Goal: Information Seeking & Learning: Learn about a topic

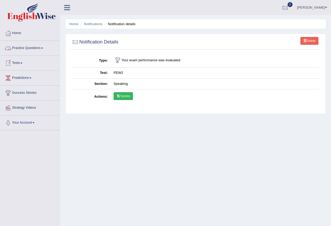
click at [17, 61] on link "Tests" at bounding box center [30, 62] width 60 height 13
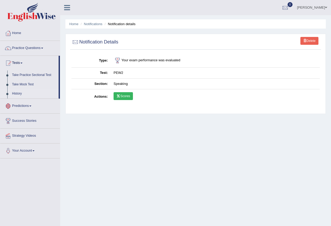
click at [19, 94] on link "History" at bounding box center [34, 93] width 49 height 9
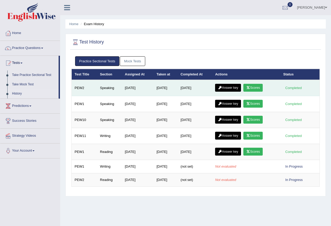
click at [260, 86] on link "Scores" at bounding box center [253, 88] width 19 height 8
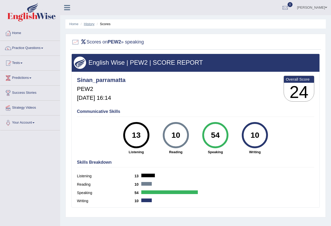
click at [89, 23] on link "History" at bounding box center [89, 24] width 10 height 4
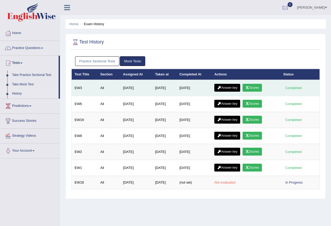
click at [231, 88] on link "Answer key" at bounding box center [227, 88] width 26 height 8
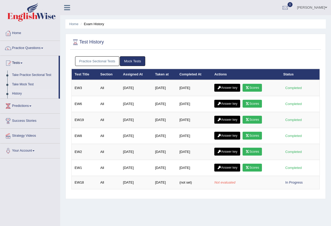
click at [95, 58] on link "Practice Sectional Tests" at bounding box center [97, 61] width 45 height 10
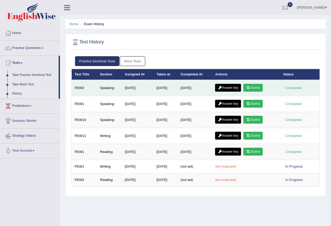
click at [217, 89] on link "Answer key" at bounding box center [228, 88] width 26 height 8
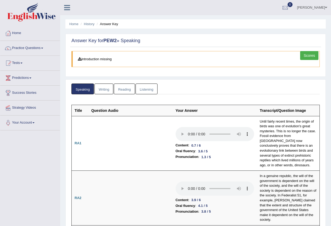
click at [38, 47] on link "Practice Questions" at bounding box center [30, 47] width 60 height 13
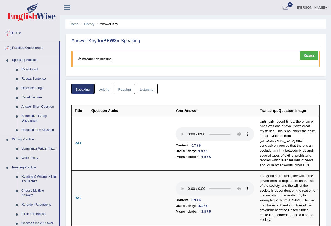
click at [34, 70] on link "Read Aloud" at bounding box center [39, 69] width 40 height 9
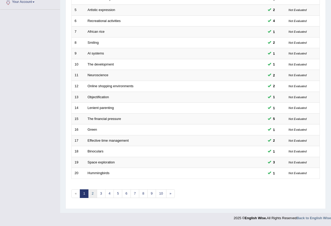
click at [91, 196] on link "2" at bounding box center [92, 193] width 9 height 9
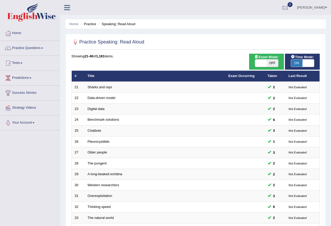
click at [96, 132] on link "Chatbots" at bounding box center [95, 131] width 14 height 4
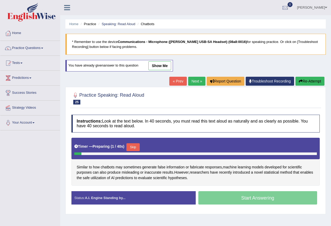
click at [310, 81] on button "Re-Attempt" at bounding box center [310, 81] width 29 height 9
click at [313, 83] on button "Re-Attempt" at bounding box center [310, 81] width 29 height 9
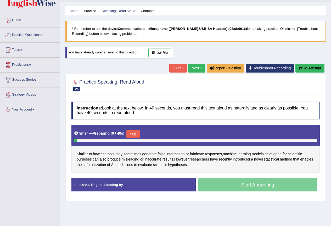
scroll to position [35, 0]
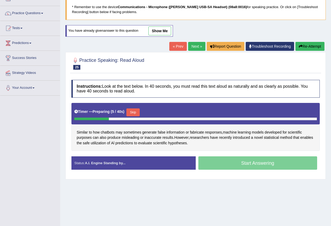
click at [133, 116] on div "Skip" at bounding box center [132, 112] width 13 height 9
click at [136, 111] on button "Skip" at bounding box center [132, 112] width 13 height 8
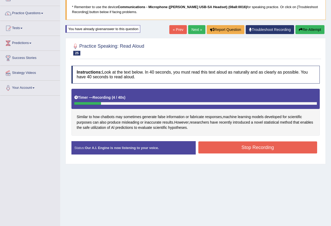
click at [290, 146] on button "Stop Recording" at bounding box center [258, 147] width 119 height 12
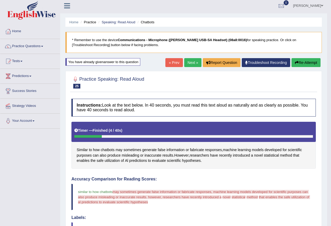
scroll to position [0, 0]
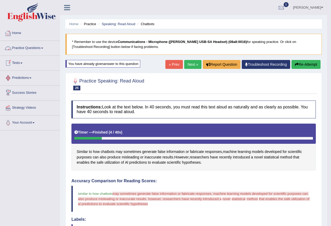
click at [23, 65] on link "Tests" at bounding box center [30, 62] width 60 height 13
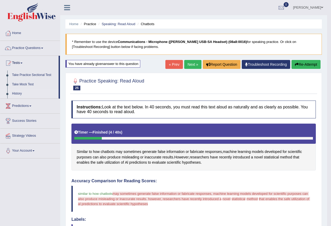
click at [17, 92] on link "History" at bounding box center [34, 93] width 49 height 9
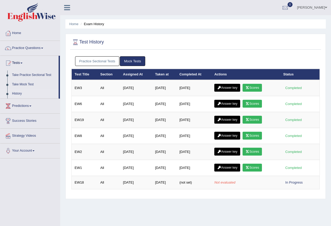
click at [101, 57] on link "Practice Sectional Tests" at bounding box center [97, 61] width 45 height 10
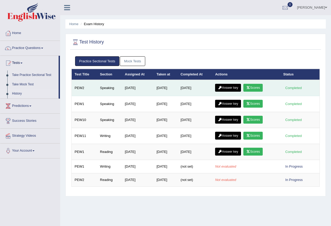
click at [225, 88] on link "Answer key" at bounding box center [228, 88] width 26 height 8
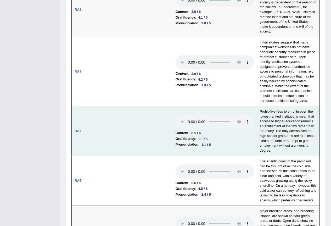
scroll to position [210, 0]
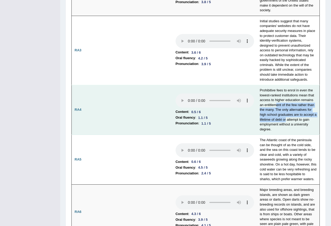
drag, startPoint x: 276, startPoint y: 102, endPoint x: 284, endPoint y: 115, distance: 15.1
click at [285, 115] on td "Prohibitive fees to enrol in even the lowest-ranked institutions mean that acce…" at bounding box center [288, 110] width 63 height 50
drag, startPoint x: 281, startPoint y: 111, endPoint x: 261, endPoint y: 91, distance: 28.5
click at [281, 111] on td "Prohibitive fees to enrol in even the lowest-ranked institutions mean that acce…" at bounding box center [288, 110] width 63 height 50
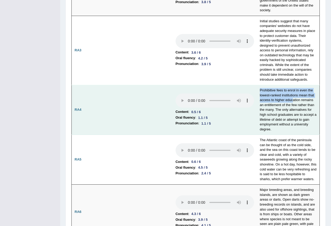
drag, startPoint x: 260, startPoint y: 86, endPoint x: 292, endPoint y: 94, distance: 33.4
click at [292, 94] on td "Prohibitive fees to enrol in even the lowest-ranked institutions mean that acce…" at bounding box center [288, 110] width 63 height 50
drag, startPoint x: 276, startPoint y: 111, endPoint x: 276, endPoint y: 105, distance: 5.6
click at [277, 111] on td "Prohibitive fees to enrol in even the lowest-ranked institutions mean that acce…" at bounding box center [288, 110] width 63 height 50
drag, startPoint x: 256, startPoint y: 85, endPoint x: 286, endPoint y: 93, distance: 31.6
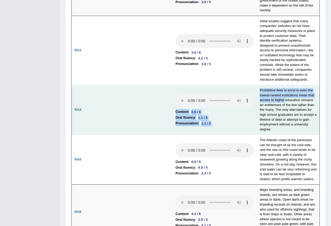
click at [286, 93] on tr "RA4 Content : 0.5 / 6 Oral fluency : 1.1 / 5 Pronunciation : 1.1 / 5 Prohibitiv…" at bounding box center [196, 110] width 248 height 50
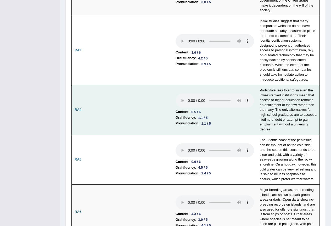
click at [296, 98] on td "Prohibitive fees to enrol in even the lowest-ranked institutions mean that acce…" at bounding box center [288, 110] width 63 height 50
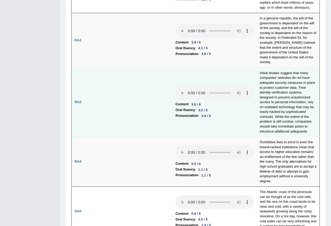
scroll to position [175, 0]
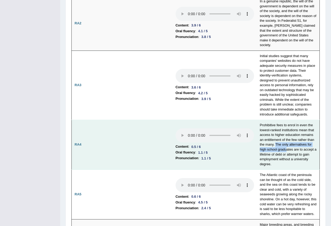
drag, startPoint x: 276, startPoint y: 139, endPoint x: 287, endPoint y: 147, distance: 13.2
click at [287, 147] on td "Prohibitive fees to enrol in even the lowest-ranked institutions mean that acce…" at bounding box center [288, 145] width 63 height 50
drag, startPoint x: 271, startPoint y: 128, endPoint x: 271, endPoint y: 131, distance: 3.7
click at [271, 131] on td "Prohibitive fees to enrol in even the lowest-ranked institutions mean that acce…" at bounding box center [288, 145] width 63 height 50
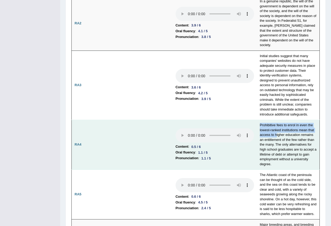
drag, startPoint x: 257, startPoint y: 118, endPoint x: 277, endPoint y: 131, distance: 23.8
click at [277, 131] on td "Prohibitive fees to enrol in even the lowest-ranked institutions mean that acce…" at bounding box center [288, 145] width 63 height 50
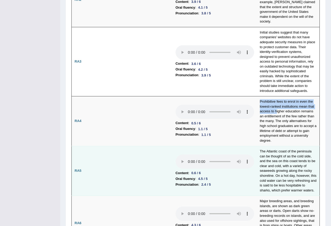
scroll to position [244, 0]
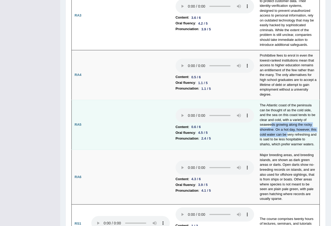
drag, startPoint x: 271, startPoint y: 122, endPoint x: 288, endPoint y: 128, distance: 17.7
click at [288, 128] on td "The Atlantic coast of the peninsula can be thought of as the cold side, and the…" at bounding box center [288, 125] width 63 height 50
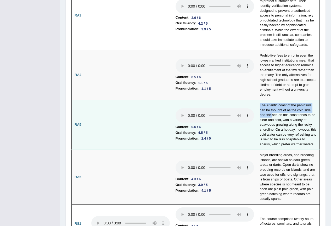
drag, startPoint x: 258, startPoint y: 100, endPoint x: 273, endPoint y: 110, distance: 18.2
click at [273, 110] on td "The Atlantic coast of the peninsula can be thought of as the cold side, and the…" at bounding box center [288, 125] width 63 height 50
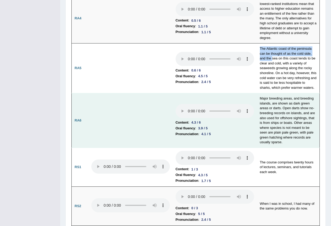
scroll to position [314, 0]
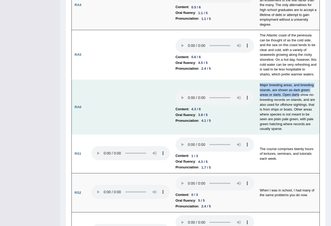
drag, startPoint x: 259, startPoint y: 80, endPoint x: 299, endPoint y: 92, distance: 42.1
click at [299, 92] on td "Major breeding areas, and breeding islands, are shown as dark green areas or da…" at bounding box center [288, 107] width 63 height 55
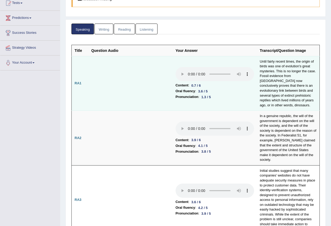
scroll to position [0, 0]
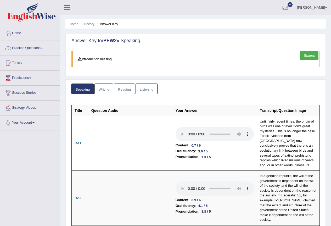
click at [27, 49] on link "Practice Questions" at bounding box center [30, 47] width 60 height 13
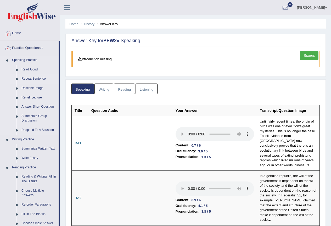
click at [36, 76] on link "Repeat Sentence" at bounding box center [39, 78] width 40 height 9
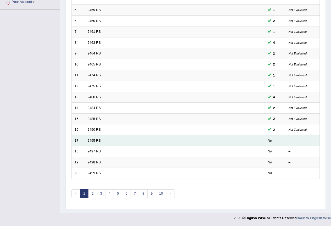
click at [90, 141] on link "2495 RS" at bounding box center [94, 141] width 13 height 4
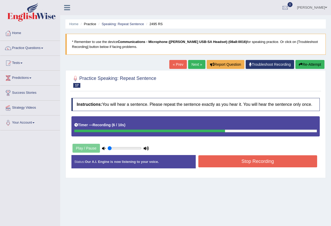
click at [225, 159] on button "Stop Recording" at bounding box center [258, 161] width 119 height 12
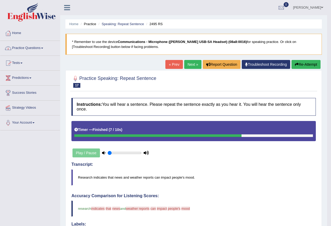
click at [18, 64] on link "Tests" at bounding box center [30, 62] width 60 height 13
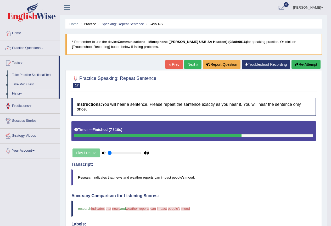
click at [16, 93] on link "History" at bounding box center [34, 93] width 49 height 9
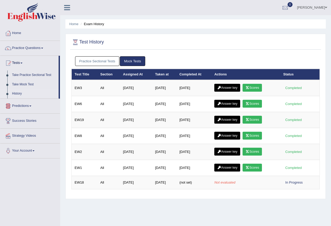
click at [86, 61] on link "Practice Sectional Tests" at bounding box center [97, 61] width 45 height 10
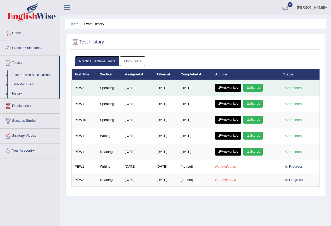
click at [238, 87] on link "Answer key" at bounding box center [228, 88] width 26 height 8
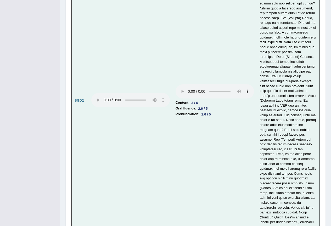
scroll to position [2279, 0]
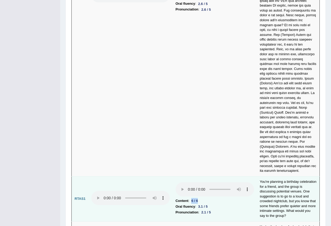
drag, startPoint x: 192, startPoint y: 177, endPoint x: 202, endPoint y: 176, distance: 10.5
click at [202, 198] on li "Content : 6 / 6" at bounding box center [215, 201] width 79 height 6
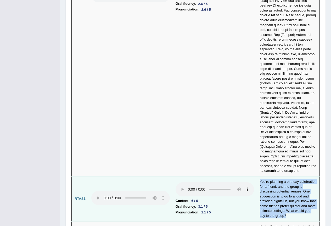
drag, startPoint x: 258, startPoint y: 156, endPoint x: 290, endPoint y: 193, distance: 48.8
click at [290, 193] on td "You're planning a birthday celebration for a friend, and the group is discussin…" at bounding box center [288, 199] width 63 height 45
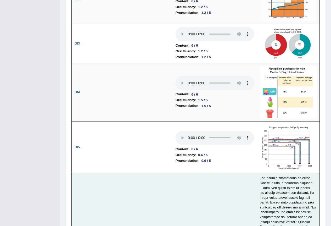
scroll to position [1010, 0]
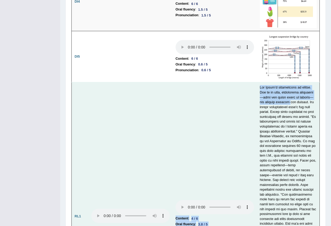
drag, startPoint x: 257, startPoint y: 81, endPoint x: 282, endPoint y: 98, distance: 30.5
click at [282, 98] on tr "RL1 Content : 4 / 6 Oral fluency : 3.8 / 5 Pronunciation : 3.7 / 5" at bounding box center [196, 216] width 248 height 268
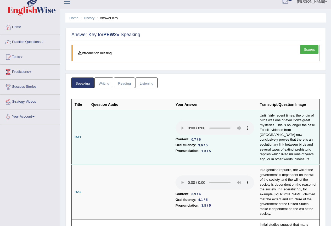
scroll to position [0, 0]
